Goal: Task Accomplishment & Management: Use online tool/utility

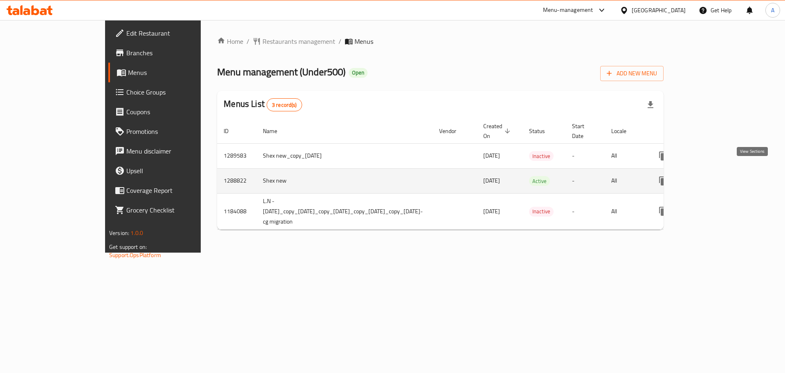
click at [727, 176] on icon "enhanced table" at bounding box center [723, 181] width 10 height 10
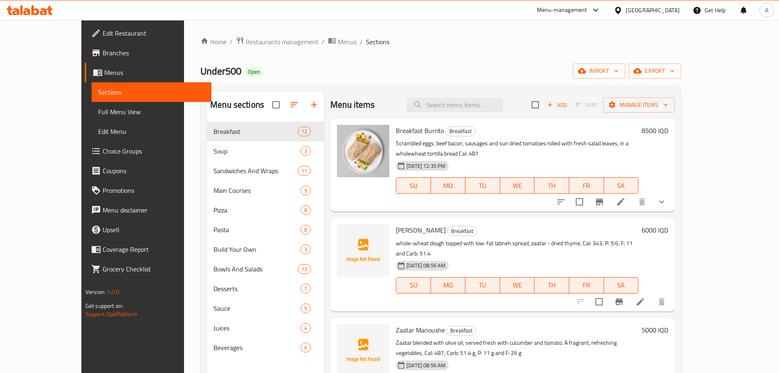
click at [396, 224] on span "[PERSON_NAME]" at bounding box center [421, 230] width 50 height 12
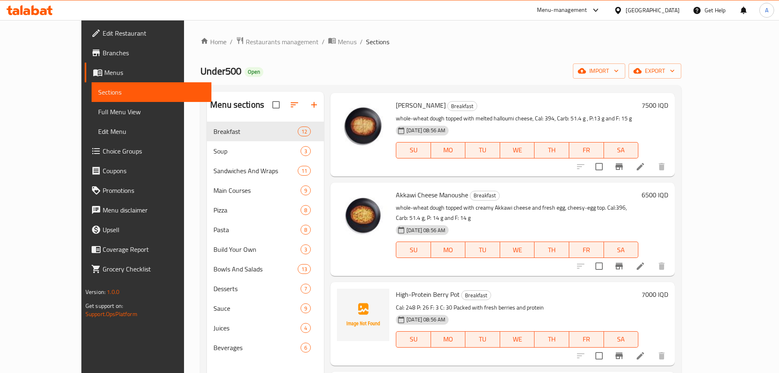
scroll to position [327, 0]
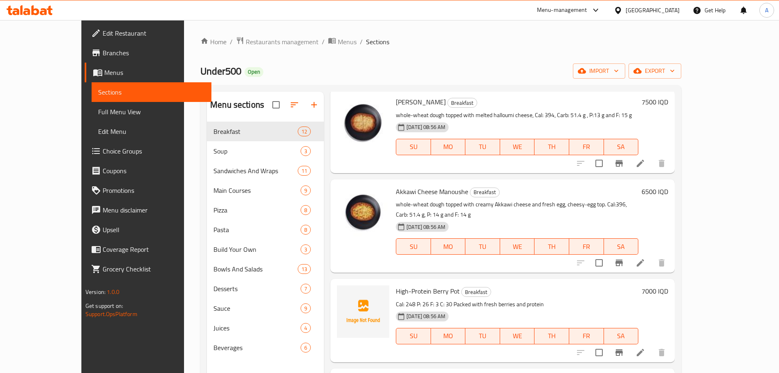
click at [405, 285] on span "High-Protein Berry Pot" at bounding box center [428, 291] width 64 height 12
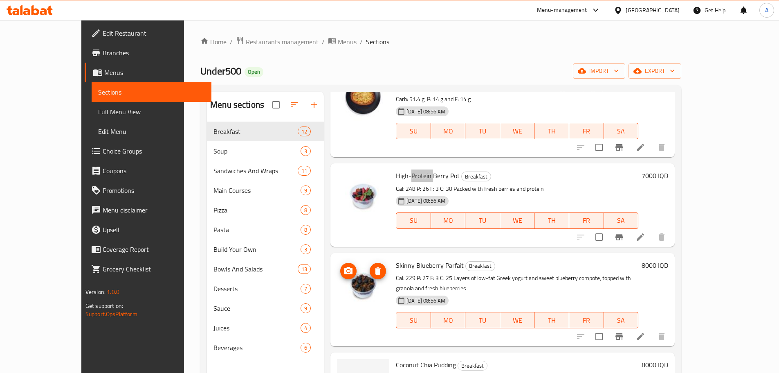
scroll to position [532, 0]
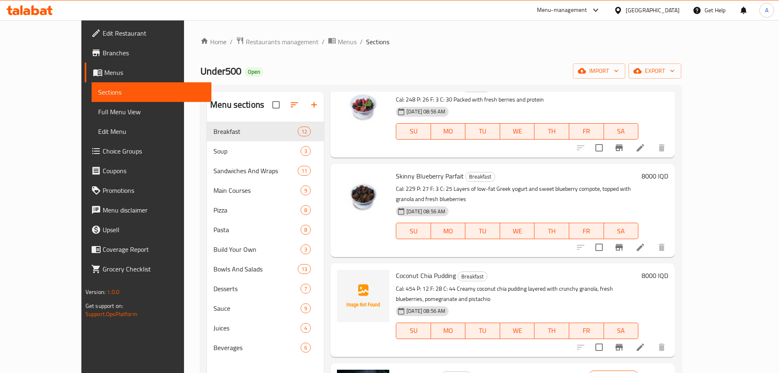
click at [396, 269] on span "Coconut Chia Pudding" at bounding box center [426, 275] width 60 height 12
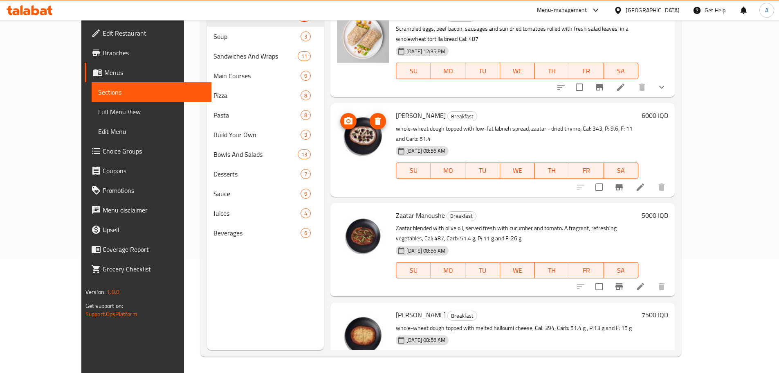
scroll to position [0, 0]
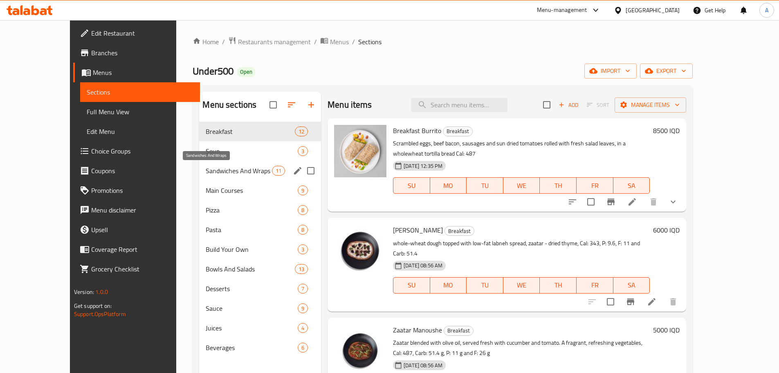
click at [209, 166] on span "Sandwiches And Wraps" at bounding box center [239, 171] width 66 height 10
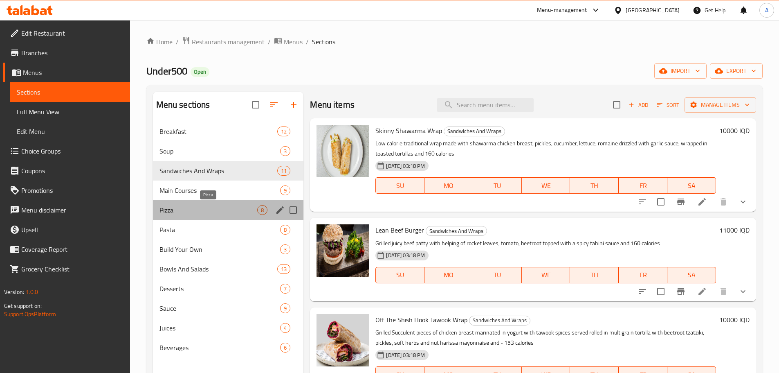
click at [187, 212] on span "Pizza" at bounding box center [209, 210] width 98 height 10
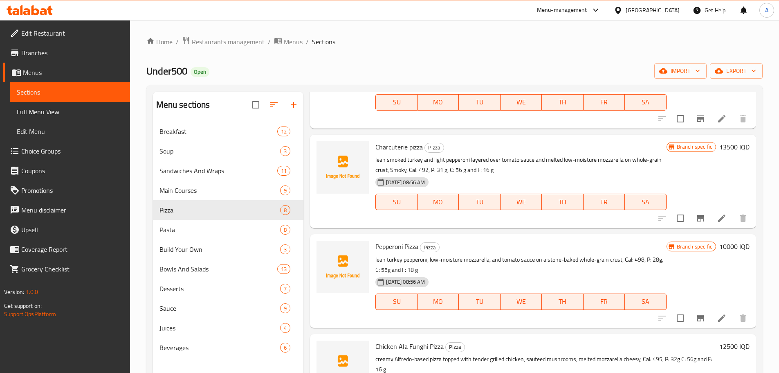
scroll to position [368, 0]
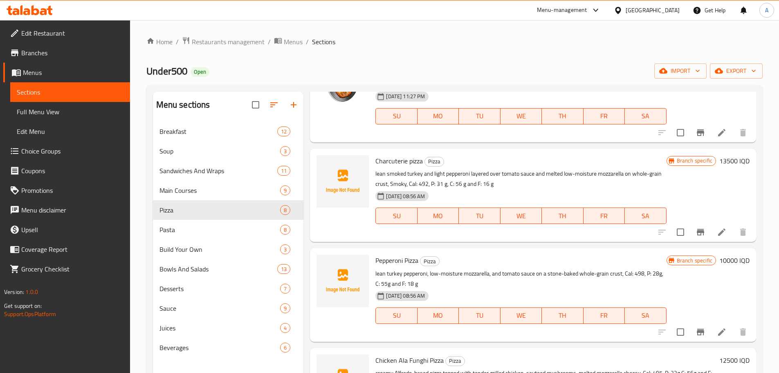
click at [388, 160] on span "Charcuterie pizza" at bounding box center [399, 161] width 47 height 12
copy h6 "Charcuterie pizza"
click at [387, 255] on span "Pepperoni Pizza" at bounding box center [397, 260] width 43 height 12
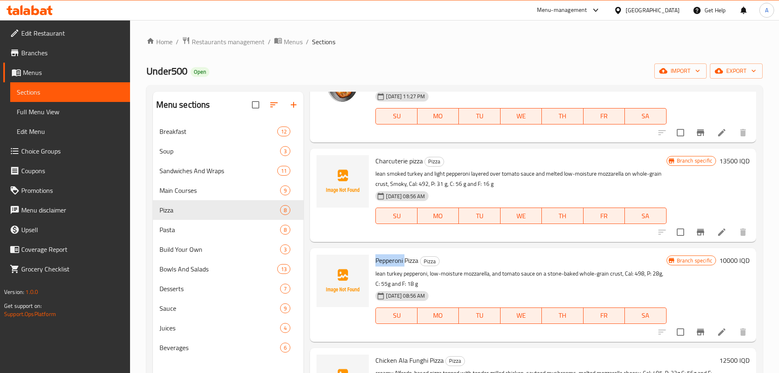
click at [386, 255] on span "Pepperoni Pizza" at bounding box center [397, 260] width 43 height 12
copy h6 "Pepperoni Pizza"
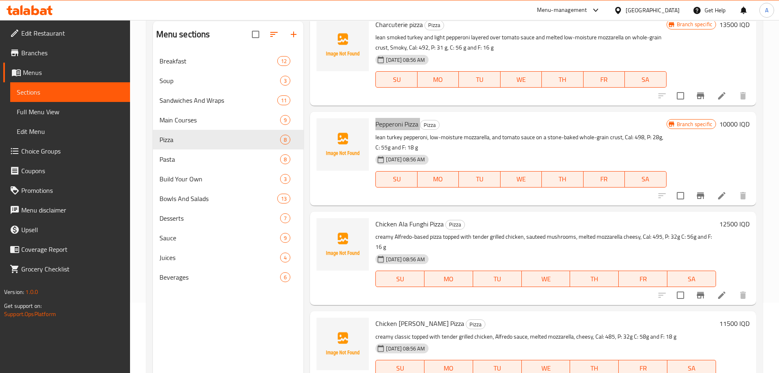
scroll to position [82, 0]
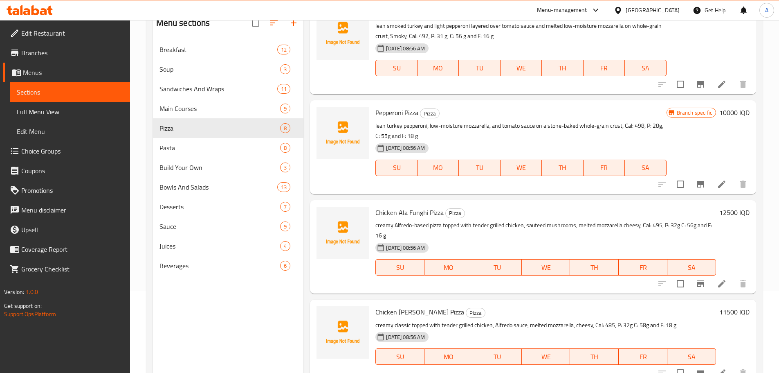
click at [380, 210] on span "Chicken Ala Funghi Pizza" at bounding box center [410, 212] width 68 height 12
copy h6 "Chicken Ala Funghi Pizza"
click at [387, 312] on span "Chicken [PERSON_NAME] Pizza" at bounding box center [420, 312] width 89 height 12
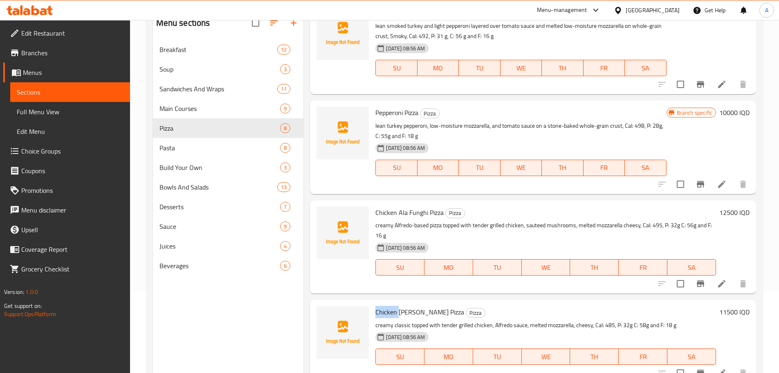
click at [387, 312] on span "Chicken [PERSON_NAME] Pizza" at bounding box center [420, 312] width 89 height 12
click at [387, 314] on span "Chicken [PERSON_NAME] Pizza" at bounding box center [420, 312] width 89 height 12
copy h6 "Chicken [PERSON_NAME] Pizza"
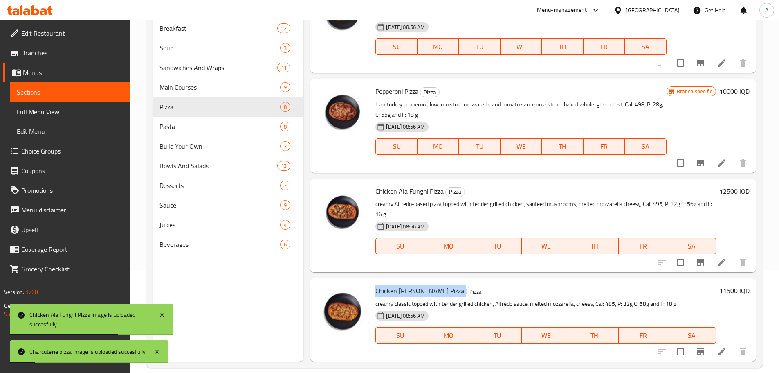
scroll to position [115, 0]
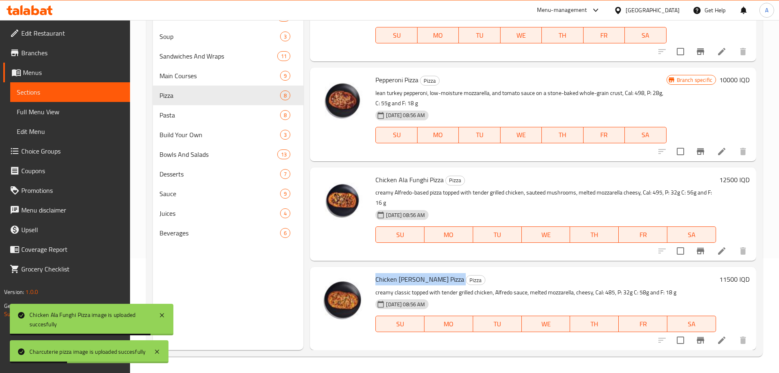
click at [414, 277] on span "Chicken [PERSON_NAME] Pizza" at bounding box center [420, 279] width 89 height 12
click at [497, 294] on p "creamy classic topped with tender grilled chicken, Alfredo sauce, melted mozzar…" at bounding box center [546, 292] width 341 height 10
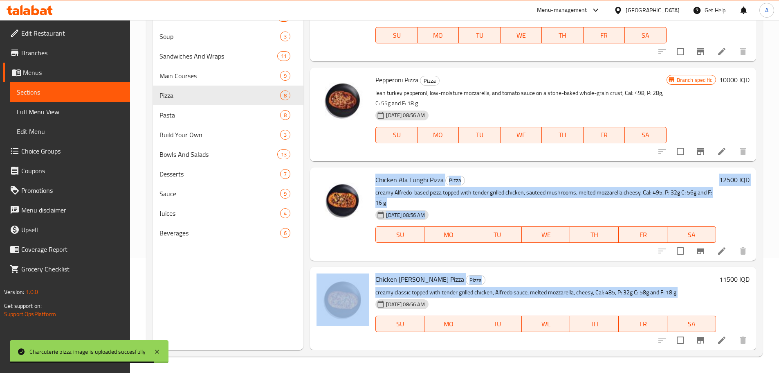
drag, startPoint x: 497, startPoint y: 294, endPoint x: 391, endPoint y: 168, distance: 165.2
click at [384, 184] on span "Chicken Ala Funghi Pizza" at bounding box center [410, 179] width 68 height 12
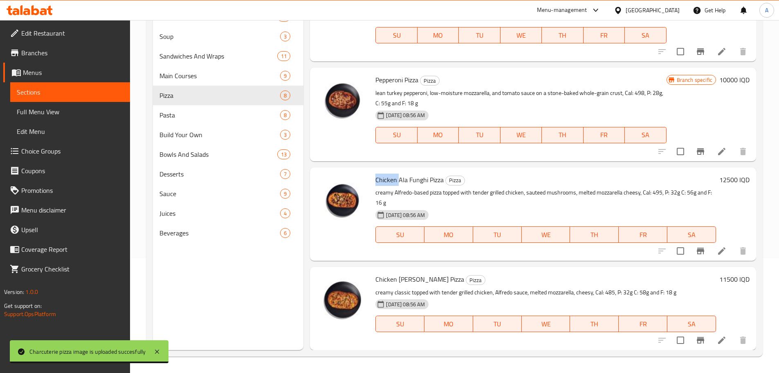
click at [384, 184] on span "Chicken Ala Funghi Pizza" at bounding box center [410, 179] width 68 height 12
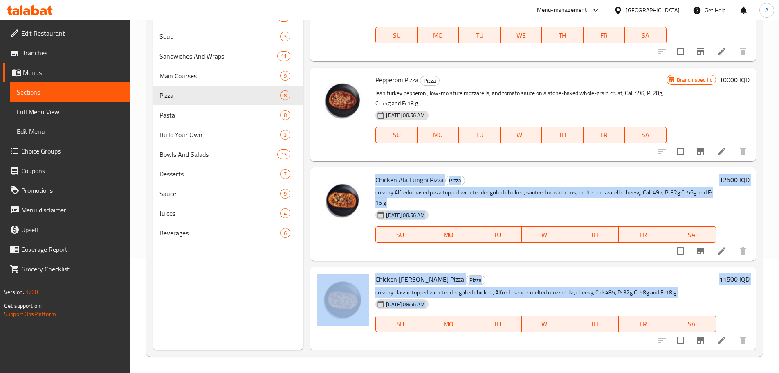
scroll to position [434, 0]
drag, startPoint x: 384, startPoint y: 184, endPoint x: 764, endPoint y: 364, distance: 421.1
click at [764, 364] on div "Home / Restaurants management / Menus / Sections Under500 Open import export Me…" at bounding box center [454, 138] width 649 height 467
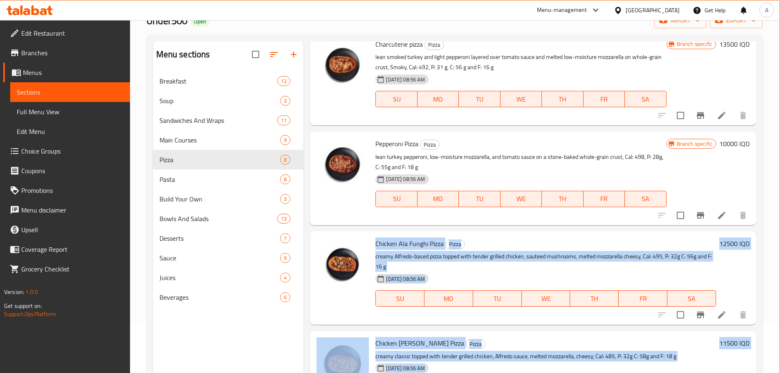
scroll to position [0, 0]
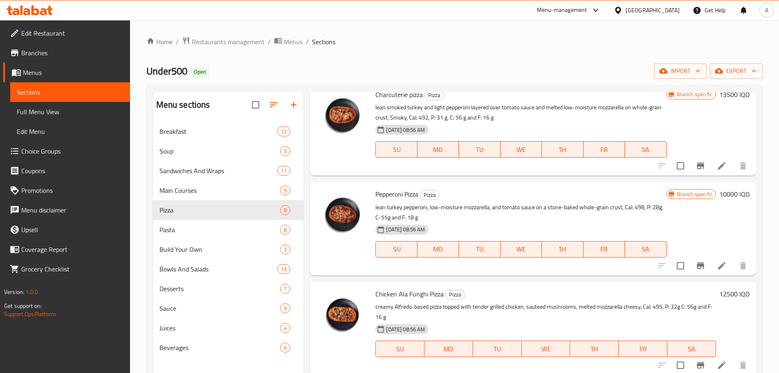
click at [177, 68] on span "Under500" at bounding box center [166, 71] width 41 height 18
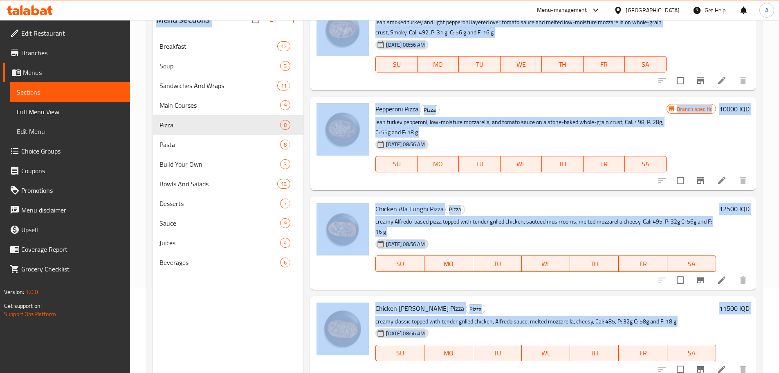
scroll to position [115, 0]
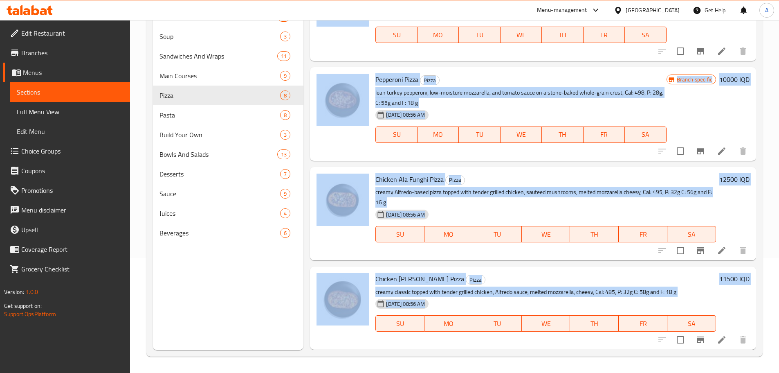
drag, startPoint x: 177, startPoint y: 68, endPoint x: 584, endPoint y: 343, distance: 491.5
click at [584, 343] on div "Home / Restaurants management / Menus / Sections Under500 Open import export Me…" at bounding box center [454, 139] width 617 height 434
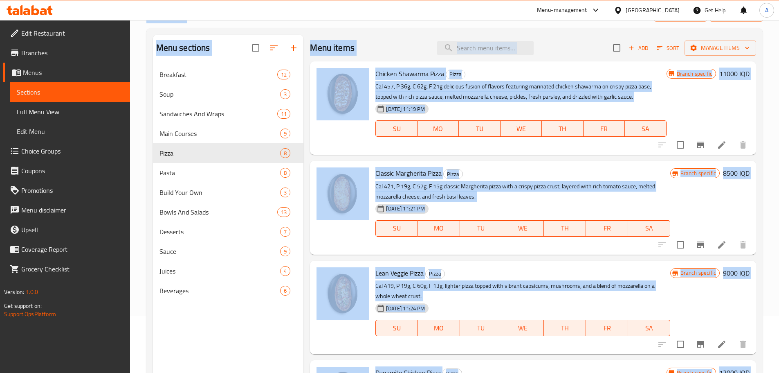
scroll to position [0, 0]
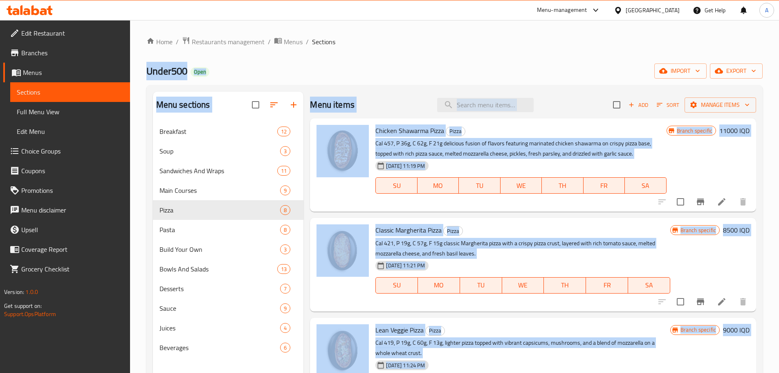
click at [375, 86] on div "Menu sections Breakfast 12 Soup 3 Sandwiches And Wraps 11 Main Courses 9 Pizza …" at bounding box center [454, 278] width 617 height 386
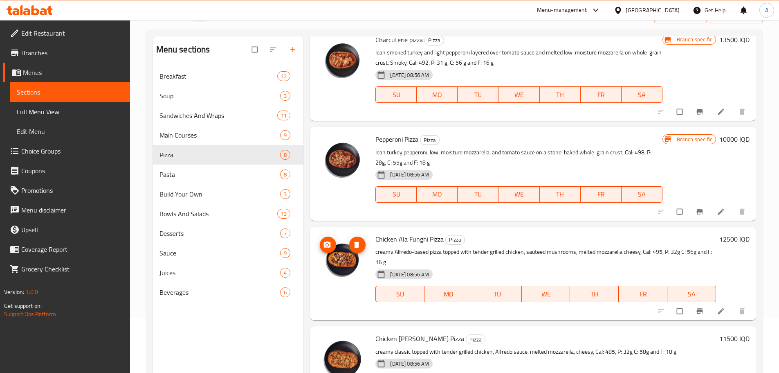
scroll to position [115, 0]
